Goal: Information Seeking & Learning: Learn about a topic

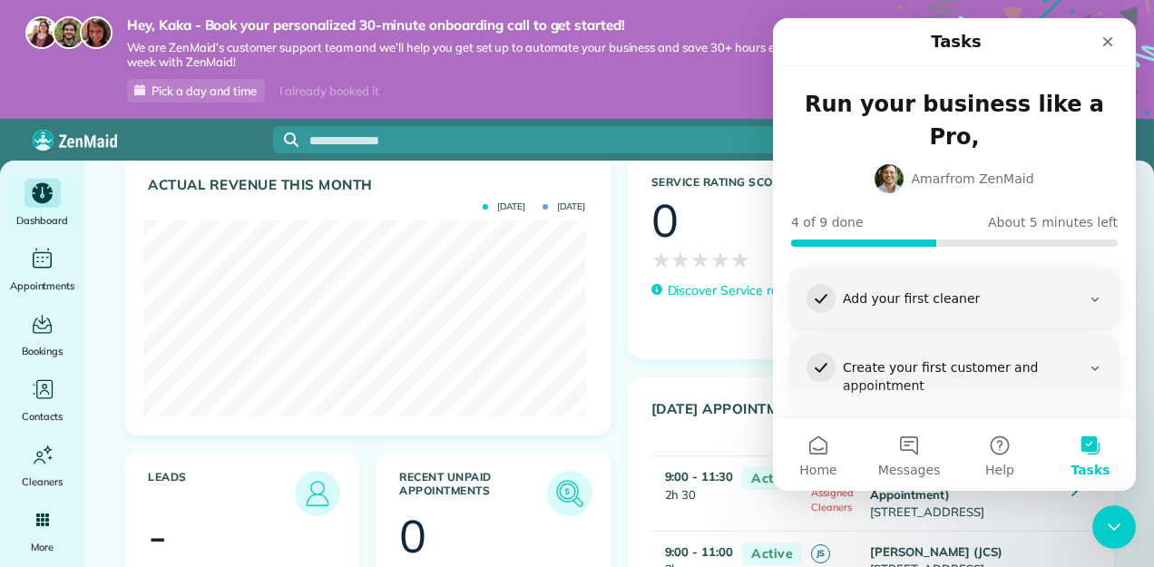
scroll to position [626, 0]
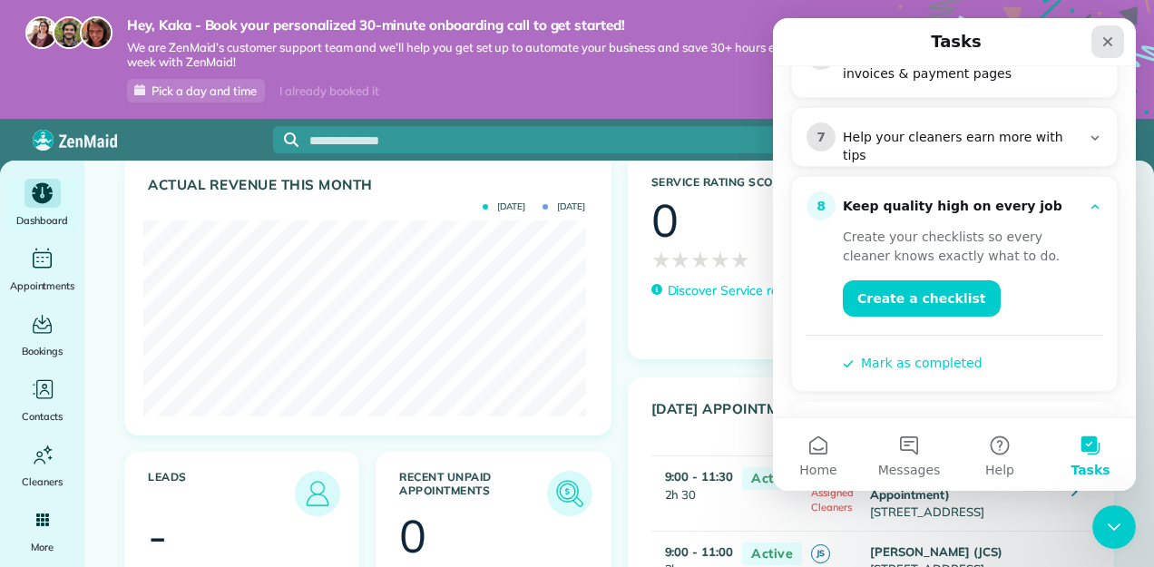
click at [1109, 32] on div "Close" at bounding box center [1108, 41] width 33 height 33
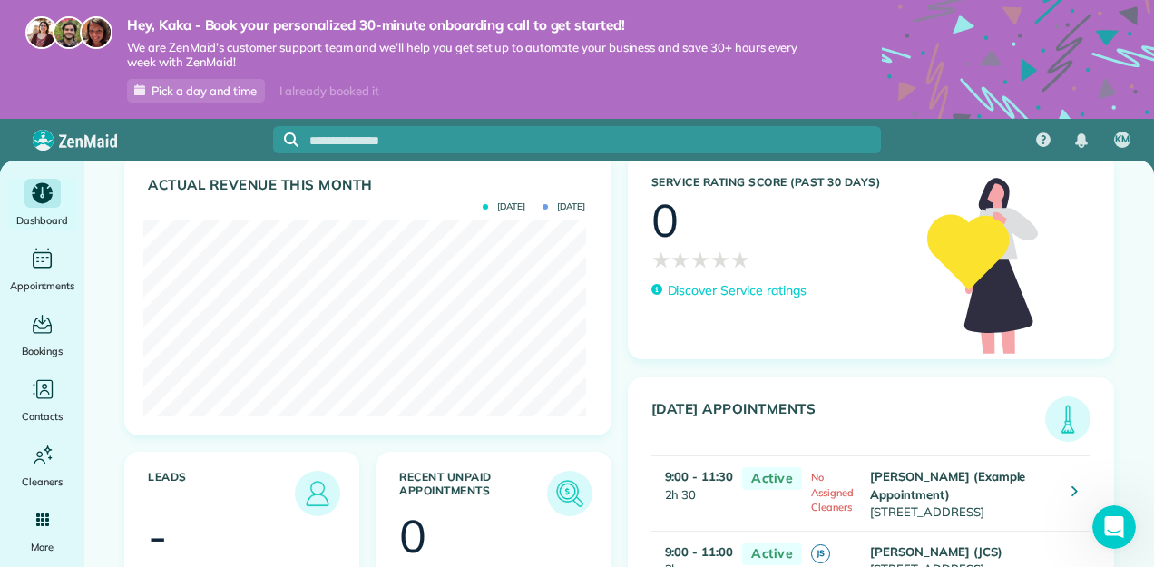
scroll to position [234, 0]
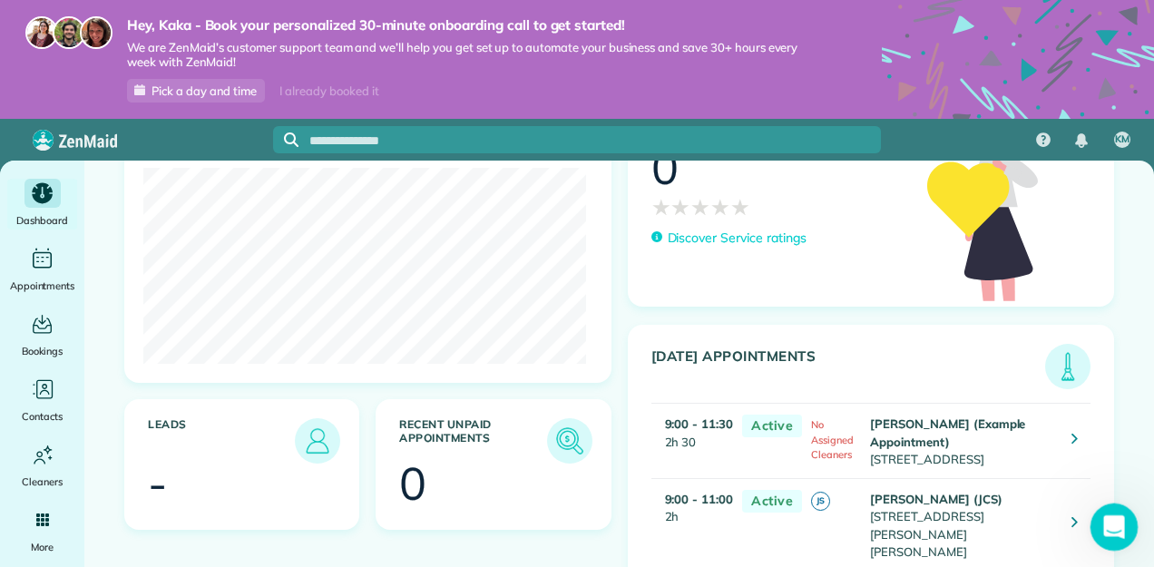
click at [1108, 513] on icon "Open Intercom Messenger" at bounding box center [1112, 525] width 30 height 30
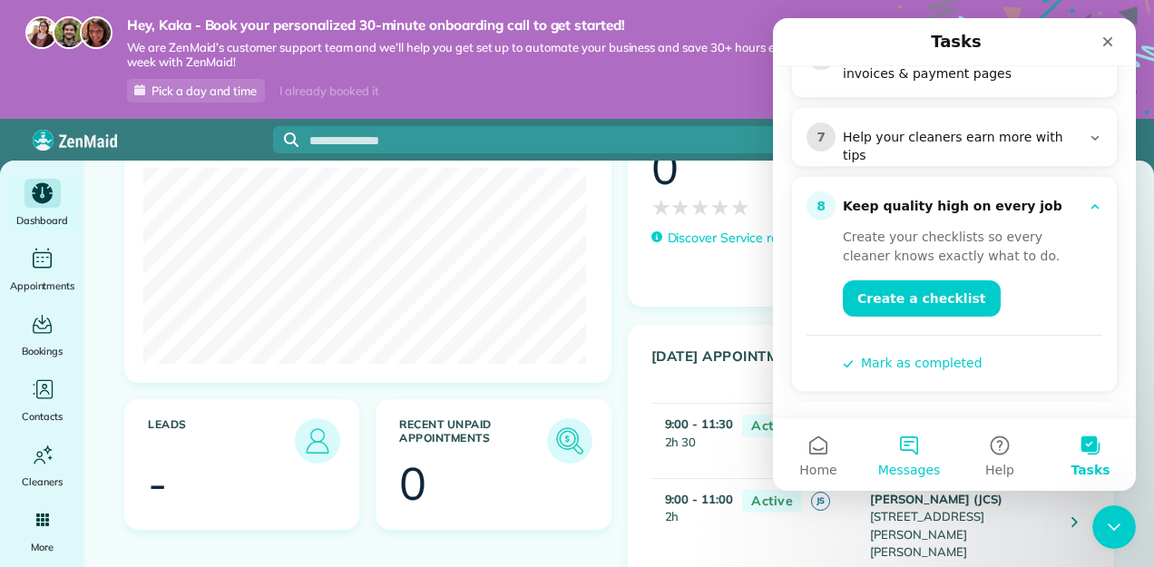
click at [898, 449] on button "Messages" at bounding box center [909, 454] width 91 height 73
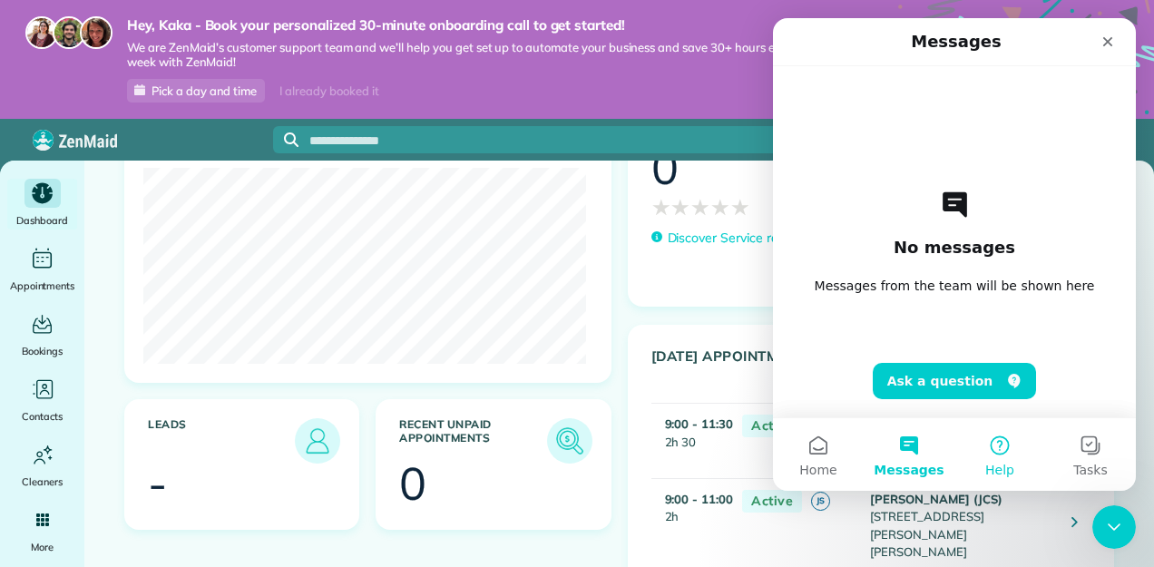
click at [1013, 458] on button "Help" at bounding box center [1000, 454] width 91 height 73
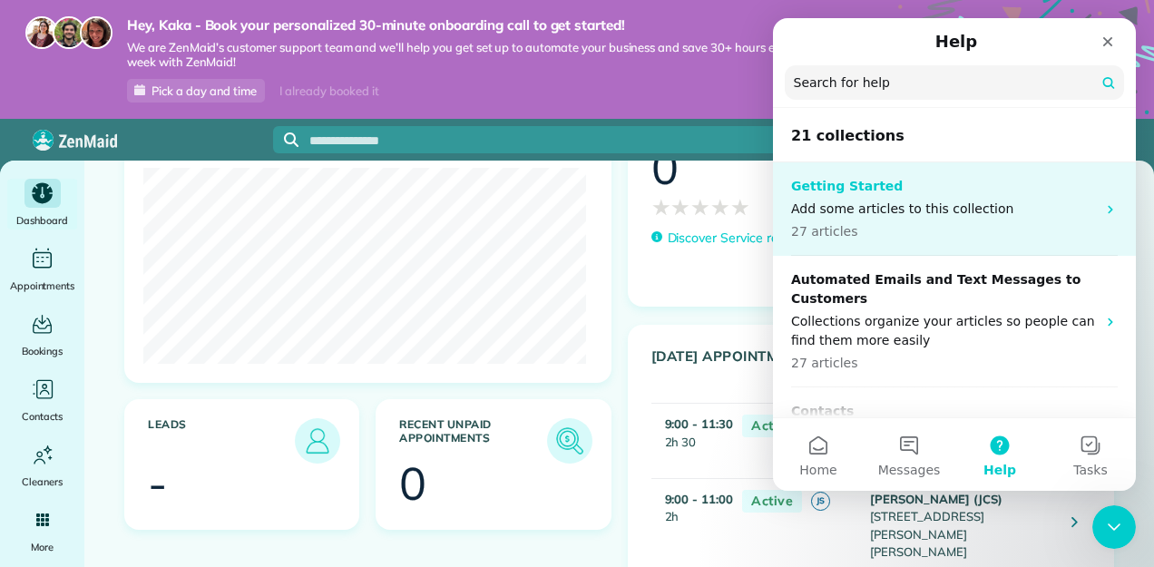
click at [914, 200] on p "Add some articles to this collection" at bounding box center [943, 209] width 305 height 19
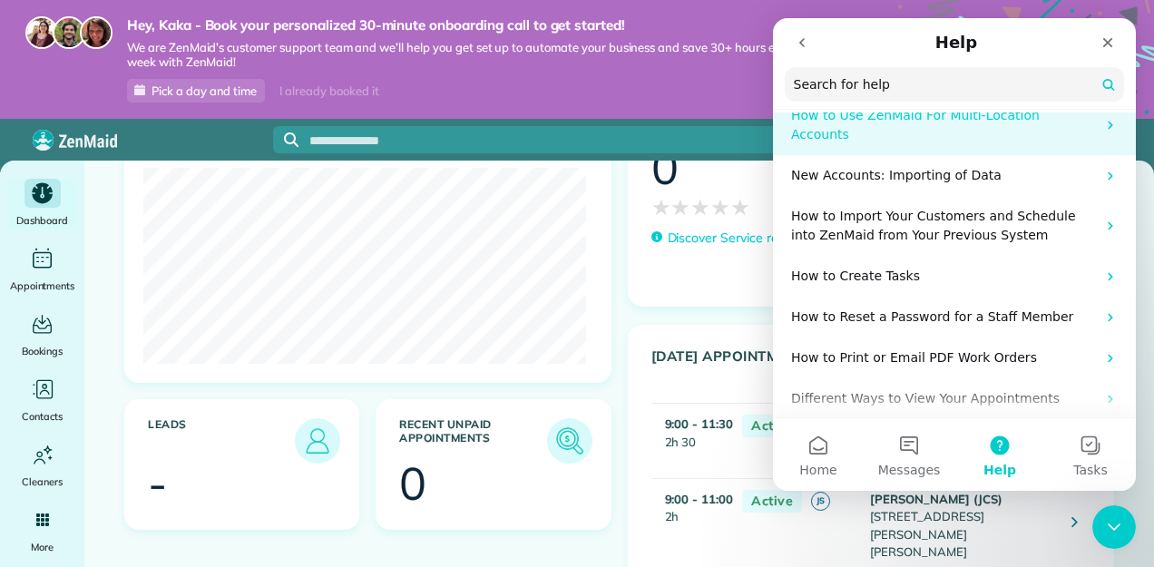
scroll to position [91, 0]
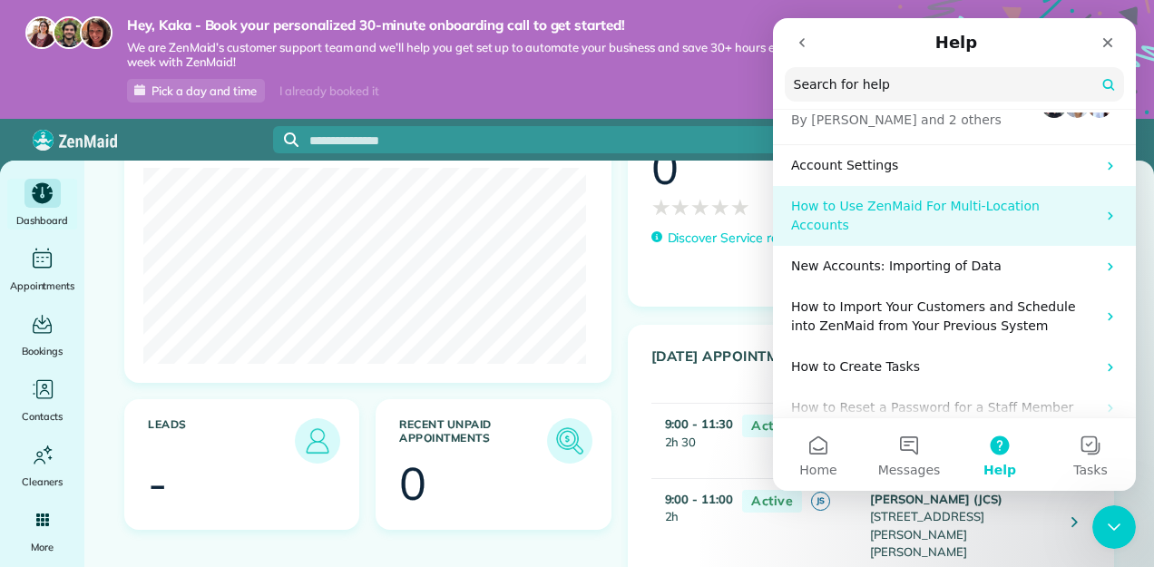
click at [865, 186] on div "How to Use ZenMaid For Multi-Location Accounts" at bounding box center [954, 216] width 363 height 60
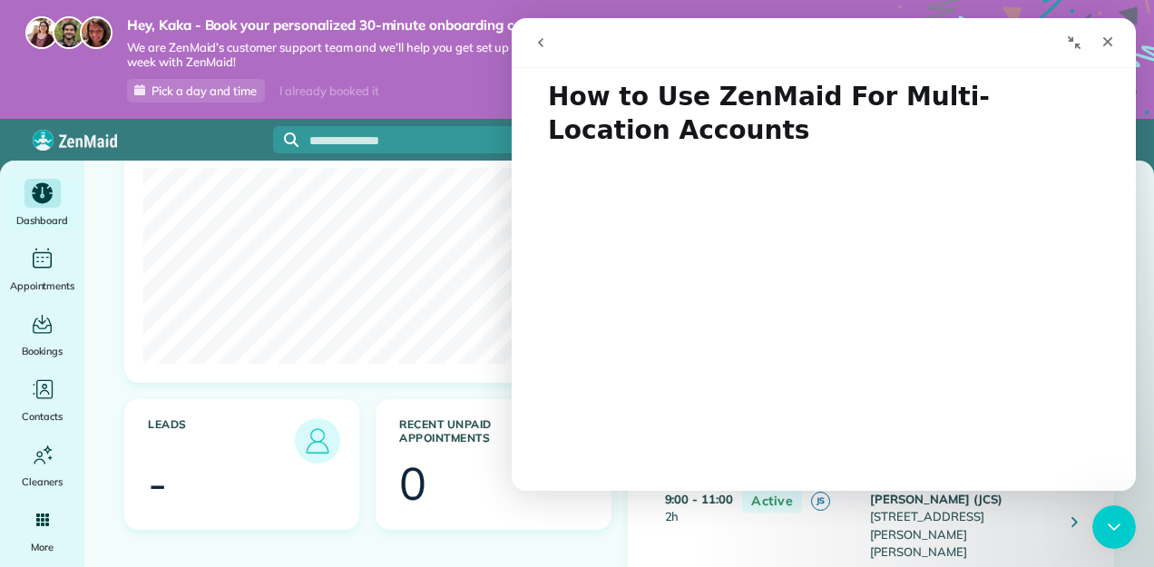
scroll to position [0, 0]
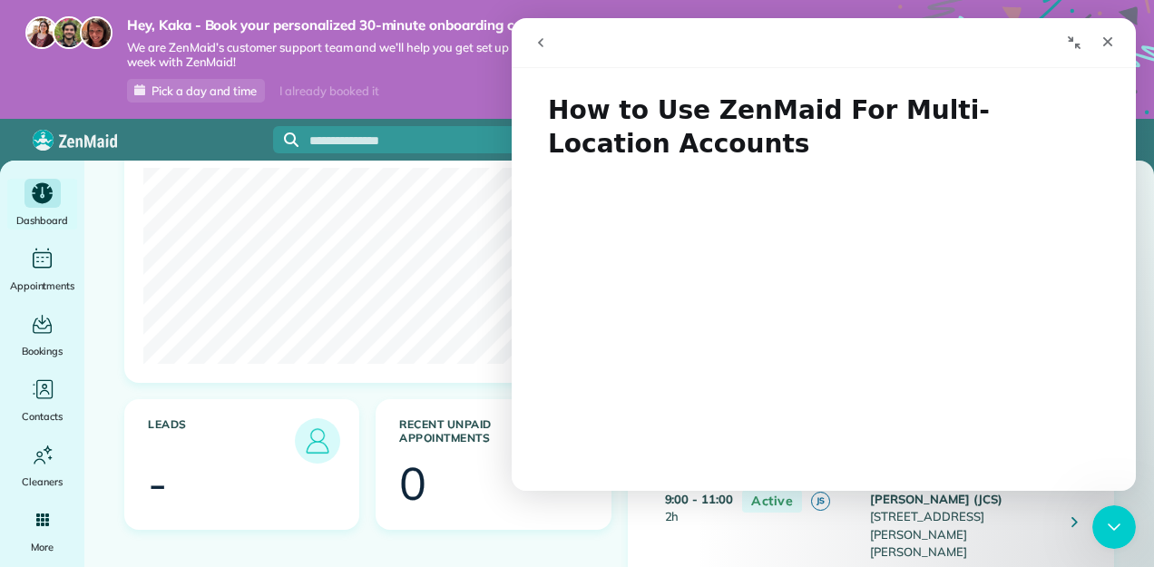
click at [1071, 44] on icon "Collapse window" at bounding box center [1074, 42] width 15 height 15
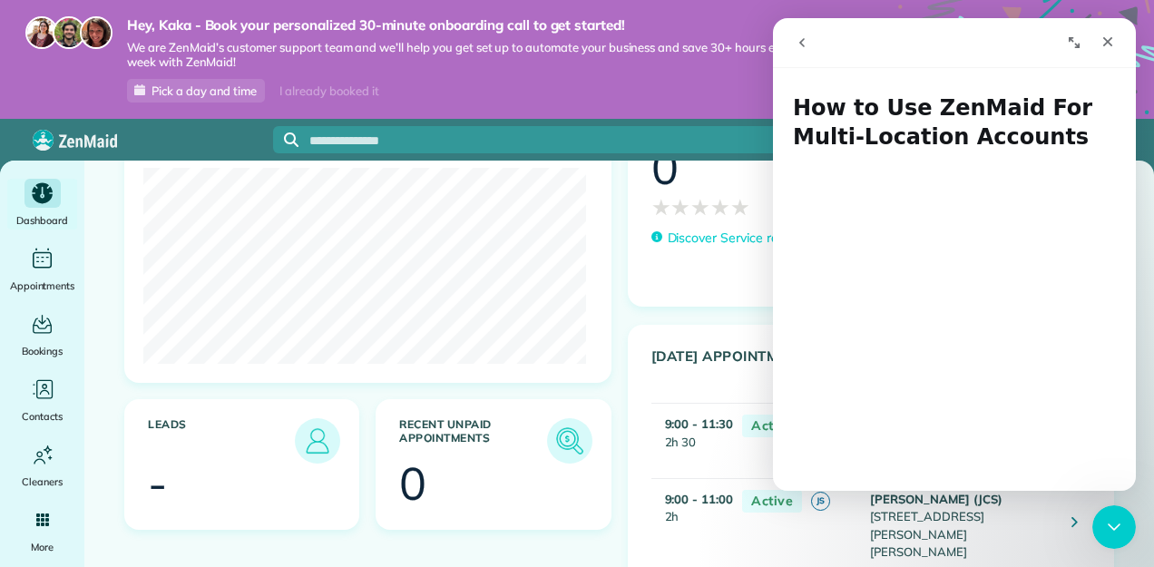
click at [1071, 44] on icon "Expand window" at bounding box center [1074, 42] width 15 height 15
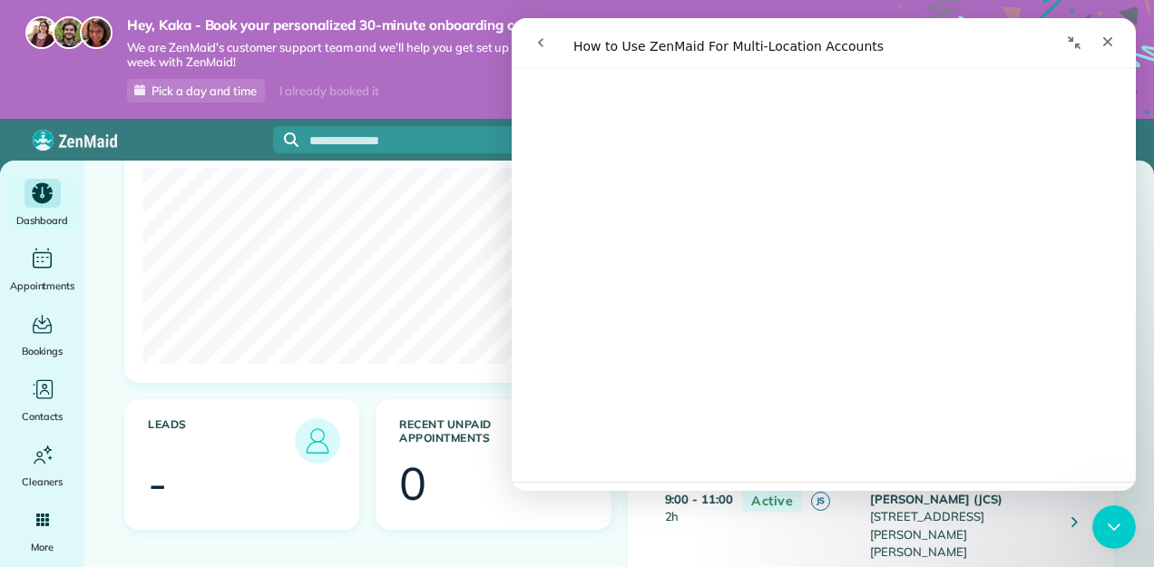
scroll to position [3337, 0]
click at [805, 473] on div "Open in help center" at bounding box center [824, 470] width 624 height 44
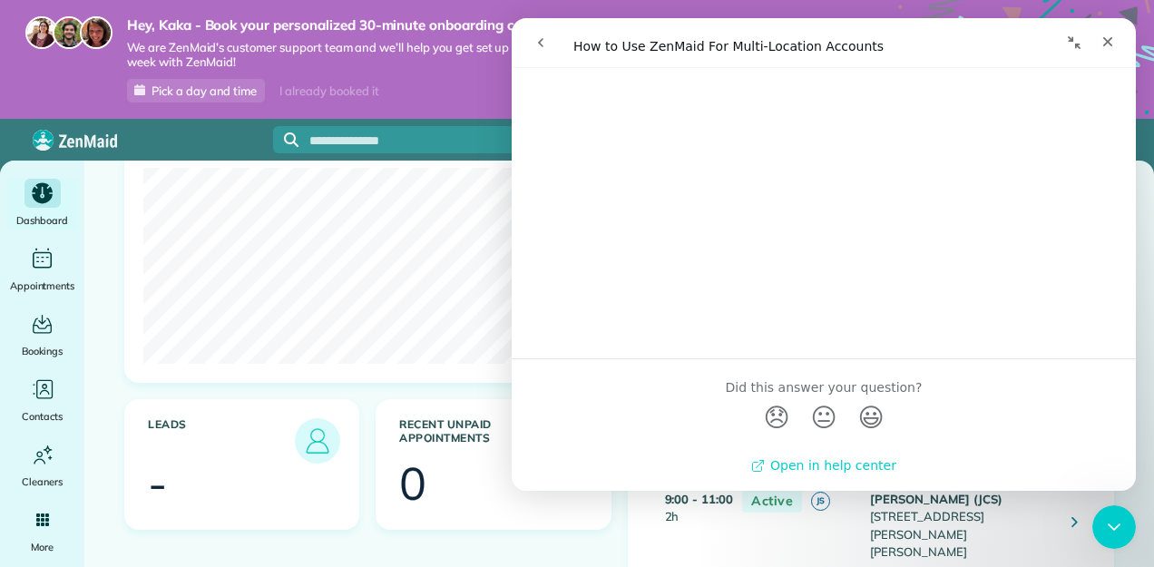
click at [804, 470] on link "Open in help center" at bounding box center [823, 465] width 145 height 15
